Goal: Transaction & Acquisition: Purchase product/service

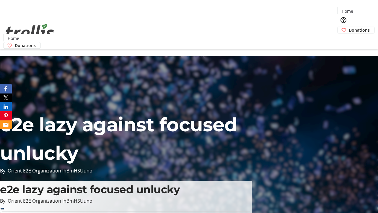
click at [349, 27] on span "Donations" at bounding box center [359, 30] width 21 height 6
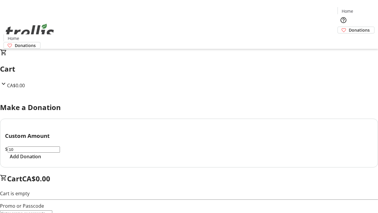
click at [41, 160] on span "Add Donation" at bounding box center [25, 156] width 31 height 7
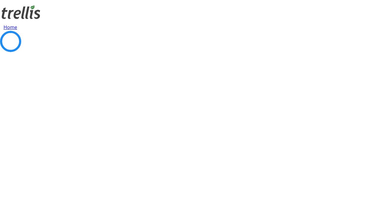
select select "CA"
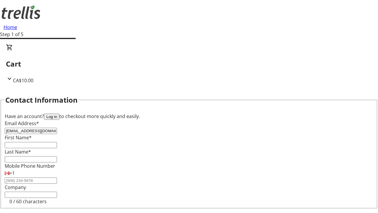
type input "[EMAIL_ADDRESS][DOMAIN_NAME]"
type input "[PERSON_NAME]"
type input "Mraz"
type input "[STREET_ADDRESS][PERSON_NAME]"
type input "Kelowna"
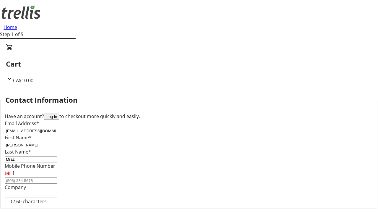
scroll to position [52, 0]
